Goal: Information Seeking & Learning: Learn about a topic

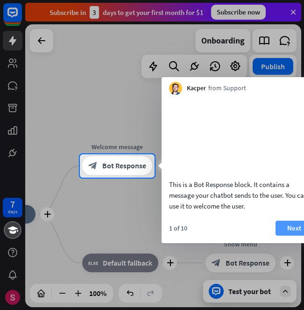
click at [283, 235] on button "Next" at bounding box center [294, 228] width 37 height 15
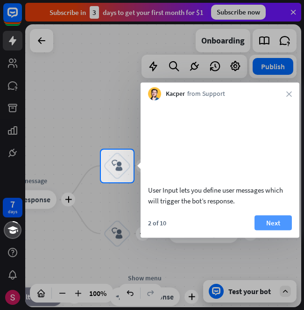
click at [269, 230] on button "Next" at bounding box center [273, 222] width 37 height 15
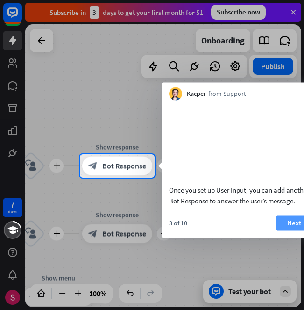
click at [285, 230] on button "Next" at bounding box center [294, 222] width 37 height 15
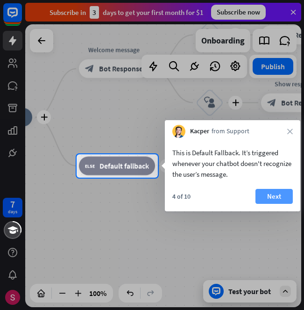
click at [271, 199] on button "Next" at bounding box center [274, 196] width 37 height 15
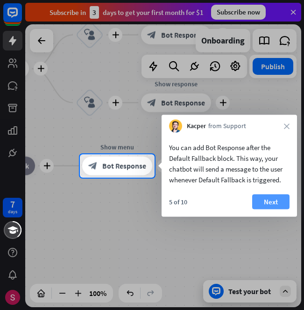
click at [277, 204] on button "Next" at bounding box center [270, 201] width 37 height 15
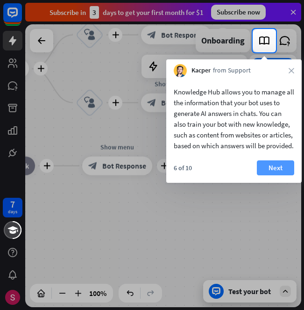
click at [275, 175] on button "Next" at bounding box center [275, 167] width 37 height 15
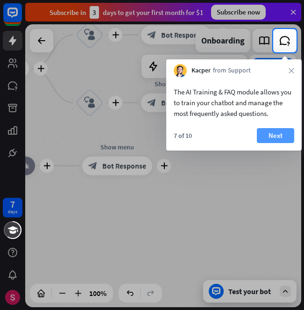
click at [269, 139] on button "Next" at bounding box center [275, 135] width 37 height 15
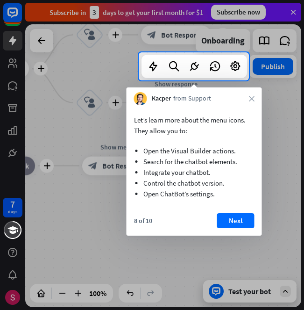
click at [227, 212] on div "Let’s learn more about the menu icons. They allow you to: Open the Visual Build…" at bounding box center [194, 170] width 135 height 130
click at [231, 228] on div "8 of 10 Next" at bounding box center [194, 224] width 135 height 22
click at [232, 222] on button "Next" at bounding box center [235, 220] width 37 height 15
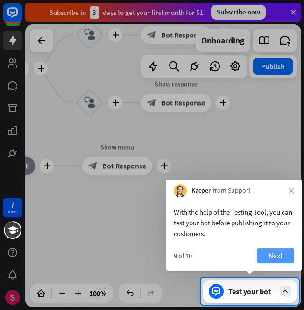
click at [274, 254] on button "Next" at bounding box center [275, 255] width 37 height 15
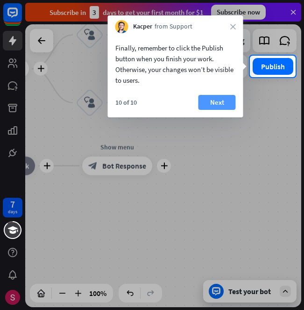
click at [214, 108] on button "Next" at bounding box center [217, 102] width 37 height 15
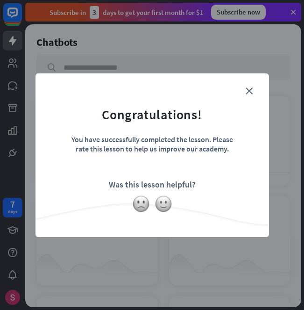
click at [243, 93] on form "Congratulations! You have successfully completed the lesson. Please rate this l…" at bounding box center [152, 141] width 210 height 112
click at [247, 94] on icon "close" at bounding box center [249, 90] width 7 height 7
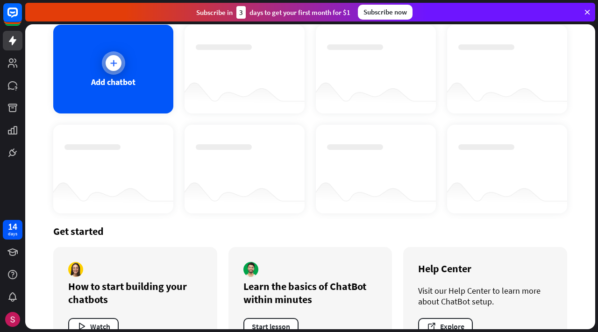
scroll to position [51, 0]
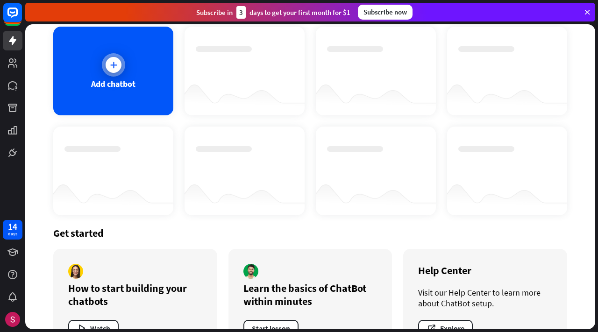
click at [118, 62] on div at bounding box center [114, 65] width 16 height 16
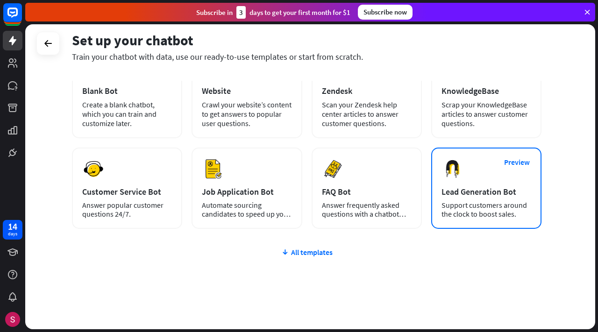
scroll to position [70, 0]
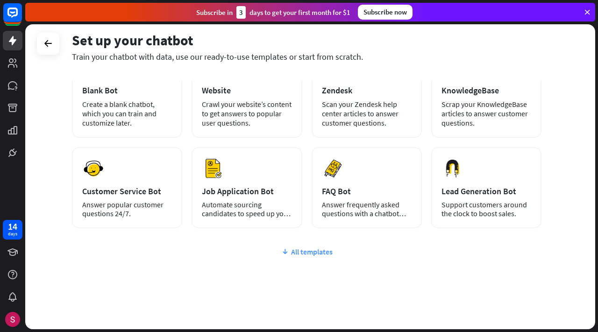
click at [304, 251] on div "All templates" at bounding box center [307, 251] width 470 height 9
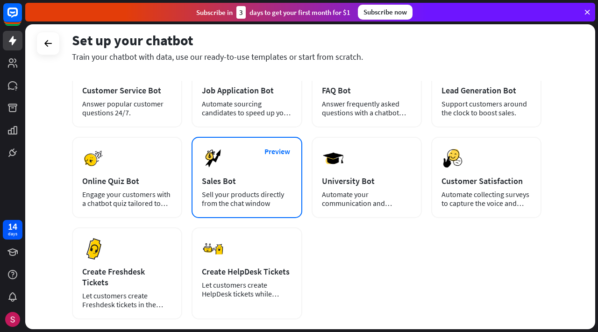
scroll to position [166, 0]
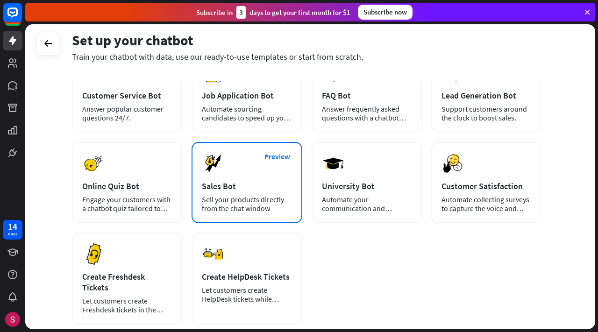
click at [262, 186] on div "Sales Bot" at bounding box center [247, 186] width 90 height 11
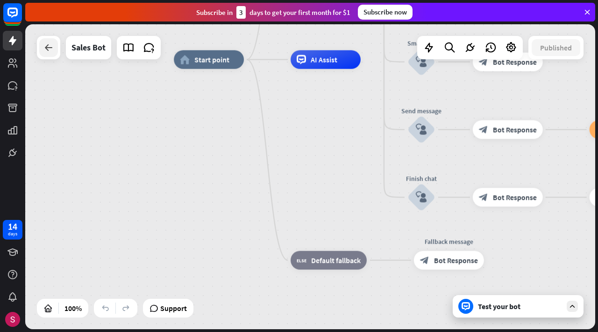
click at [51, 54] on div at bounding box center [48, 47] width 19 height 19
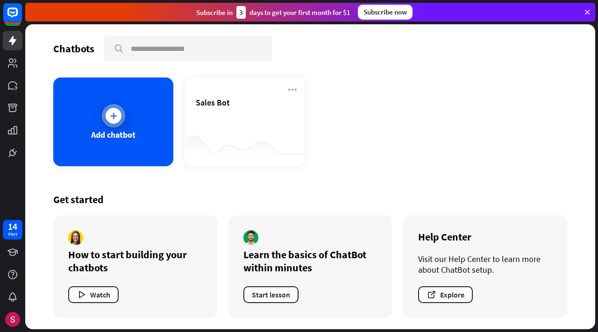
click at [136, 145] on div "Add chatbot" at bounding box center [113, 122] width 120 height 89
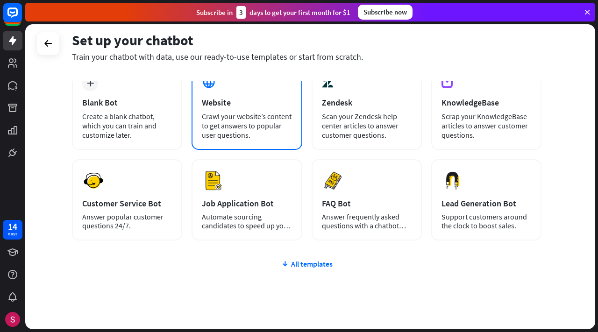
scroll to position [59, 0]
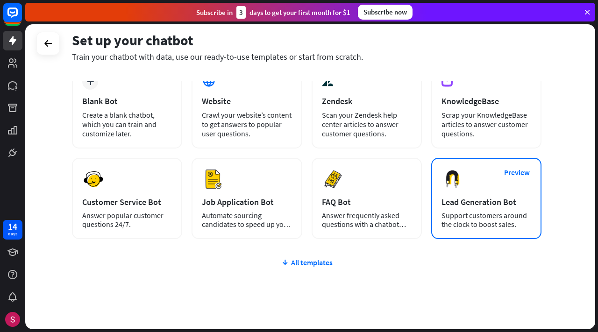
click at [304, 201] on div "Lead Generation Bot" at bounding box center [486, 202] width 90 height 11
